Goal: Information Seeking & Learning: Learn about a topic

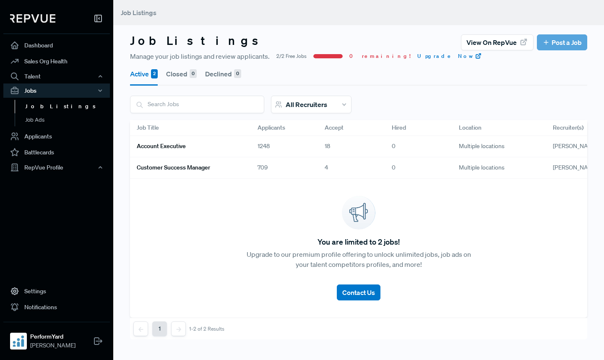
click at [232, 140] on link "Account Executive" at bounding box center [187, 146] width 101 height 14
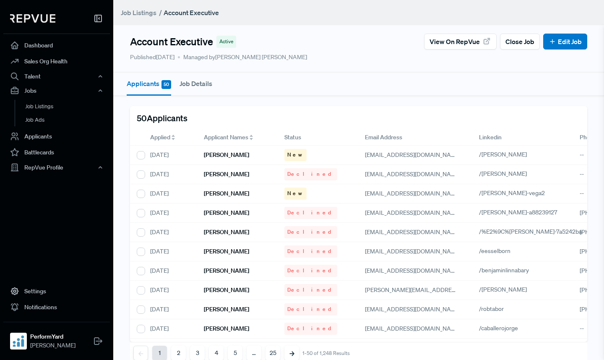
click at [158, 137] on span "Applied" at bounding box center [160, 137] width 20 height 9
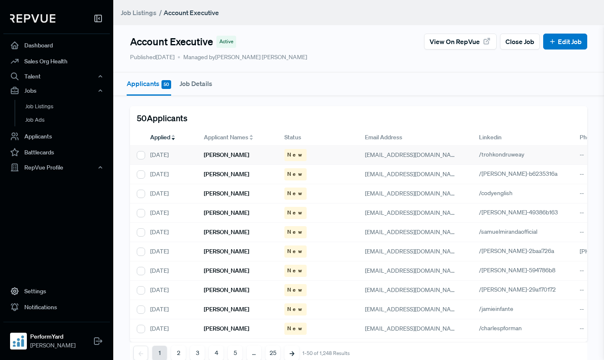
click at [231, 154] on h6 "[PERSON_NAME]" at bounding box center [226, 154] width 45 height 7
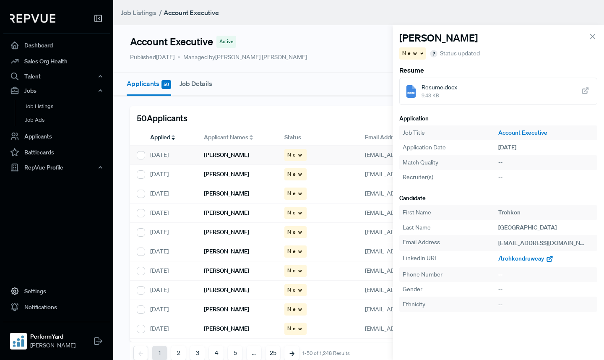
click at [530, 258] on span "/trohkondruweay" at bounding box center [521, 259] width 46 height 8
click at [226, 174] on h6 "[PERSON_NAME]" at bounding box center [226, 174] width 45 height 7
click at [521, 257] on span "/[PERSON_NAME]-b6235316a" at bounding box center [537, 259] width 79 height 8
click at [227, 197] on h6 "[PERSON_NAME]" at bounding box center [226, 193] width 45 height 7
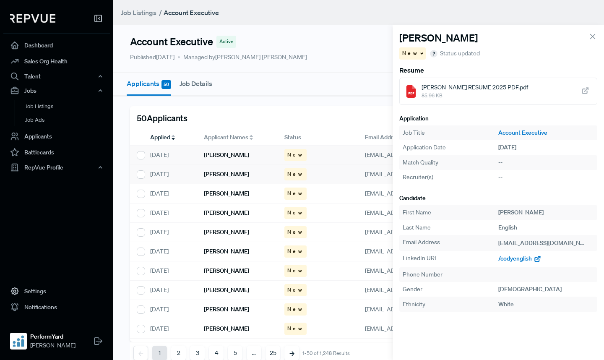
click at [520, 259] on span "/codyenglish" at bounding box center [515, 259] width 34 height 8
click at [226, 214] on h6 "[PERSON_NAME]" at bounding box center [226, 212] width 45 height 7
click at [510, 261] on span "/[PERSON_NAME]-49386b163" at bounding box center [538, 259] width 80 height 8
click at [227, 233] on h6 "[PERSON_NAME]" at bounding box center [226, 232] width 45 height 7
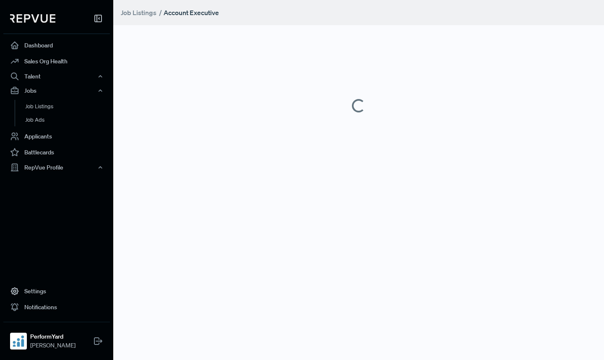
click at [528, 257] on main "Job Listings / Account Executive" at bounding box center [358, 180] width 491 height 360
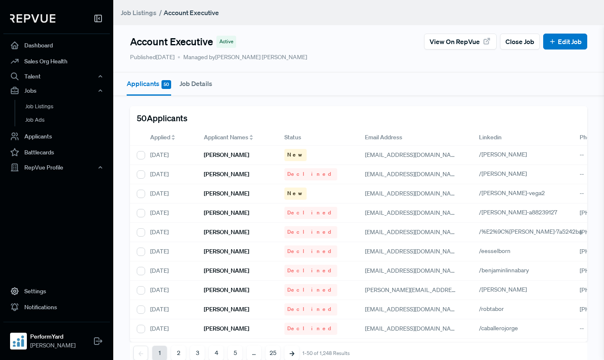
click at [156, 135] on span "Applied" at bounding box center [160, 137] width 20 height 9
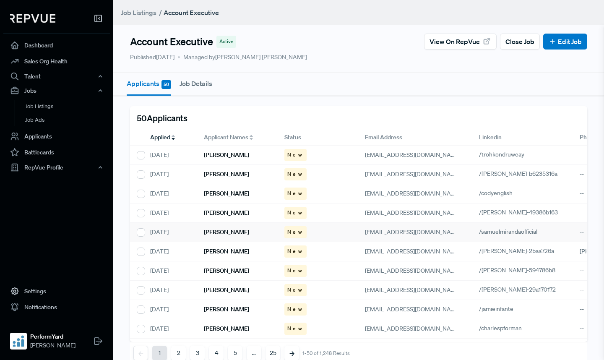
click at [228, 232] on h6 "[PERSON_NAME]" at bounding box center [226, 232] width 45 height 7
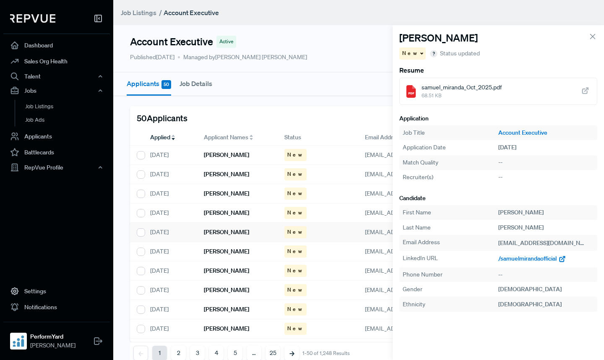
click at [514, 260] on span "/samuelmirandaofficial" at bounding box center [527, 259] width 58 height 8
click at [219, 257] on div "[PERSON_NAME]" at bounding box center [237, 251] width 81 height 19
click at [530, 257] on span "/[PERSON_NAME]-2baa726a" at bounding box center [535, 259] width 75 height 8
click at [212, 272] on h6 "[PERSON_NAME]" at bounding box center [226, 270] width 45 height 7
click at [550, 260] on span "/[PERSON_NAME]-594786b8" at bounding box center [536, 259] width 77 height 8
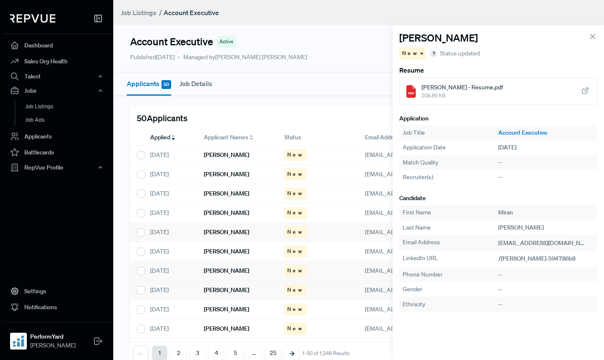
click at [235, 288] on h6 "[PERSON_NAME]" at bounding box center [226, 289] width 45 height 7
click at [520, 260] on span "/[PERSON_NAME]-29a170172" at bounding box center [537, 259] width 78 height 8
click at [241, 281] on div "[PERSON_NAME]" at bounding box center [237, 290] width 81 height 19
click at [239, 305] on div "[PERSON_NAME]" at bounding box center [237, 309] width 81 height 19
click at [509, 259] on span "/jamieinfante" at bounding box center [515, 259] width 34 height 8
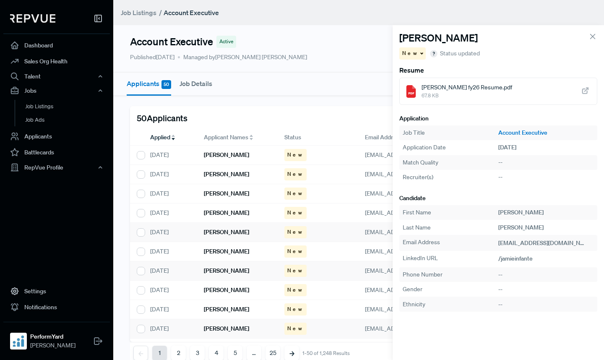
click at [242, 326] on h6 "[PERSON_NAME]" at bounding box center [226, 328] width 45 height 7
click at [533, 257] on span "/charlespforman" at bounding box center [519, 259] width 43 height 8
